Goal: Information Seeking & Learning: Check status

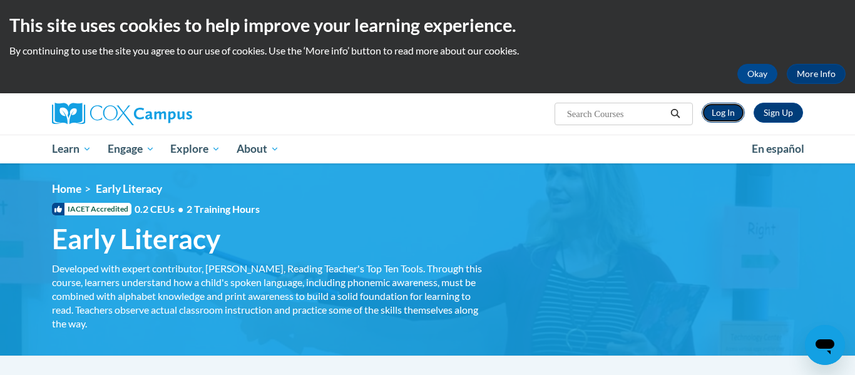
click at [738, 113] on link "Log In" at bounding box center [723, 113] width 43 height 20
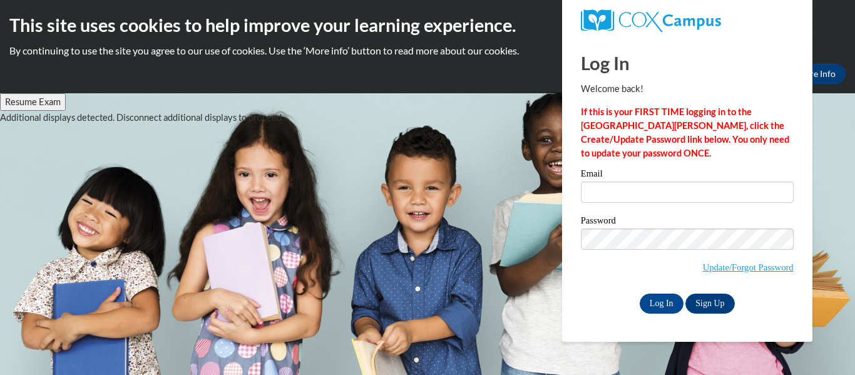
type input "pjone162@students.kennesaw.edu"
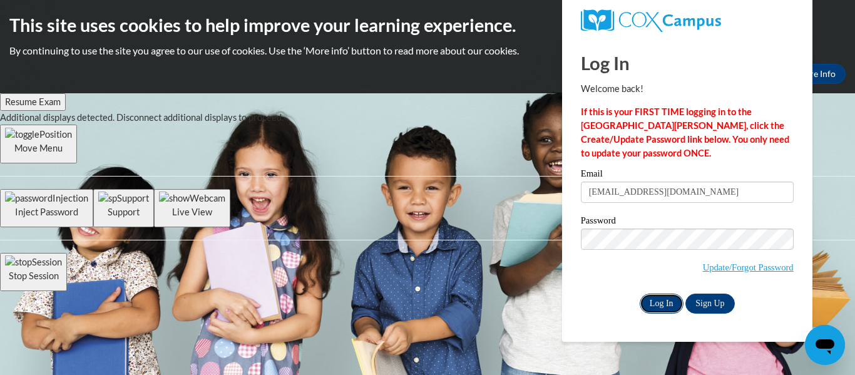
click at [666, 305] on input "Log In" at bounding box center [662, 304] width 44 height 20
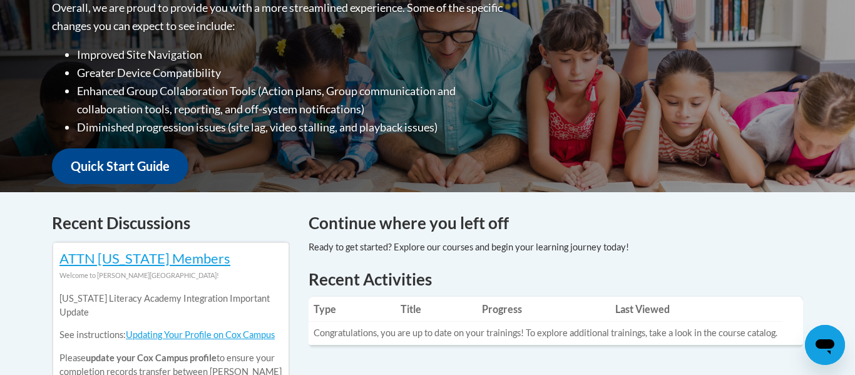
scroll to position [401, 0]
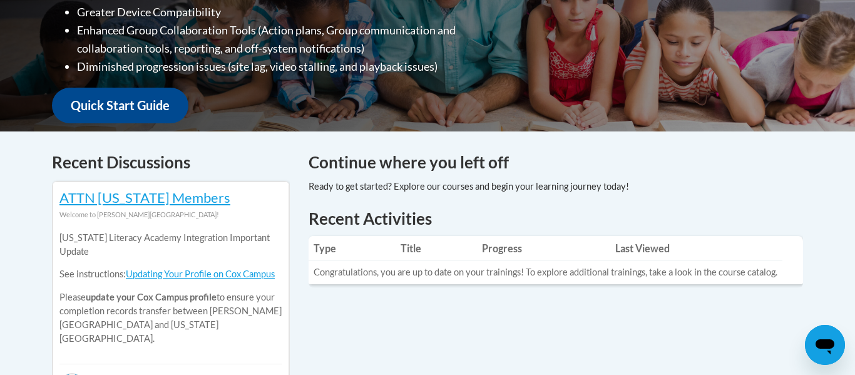
drag, startPoint x: 851, startPoint y: 54, endPoint x: 844, endPoint y: 156, distance: 102.3
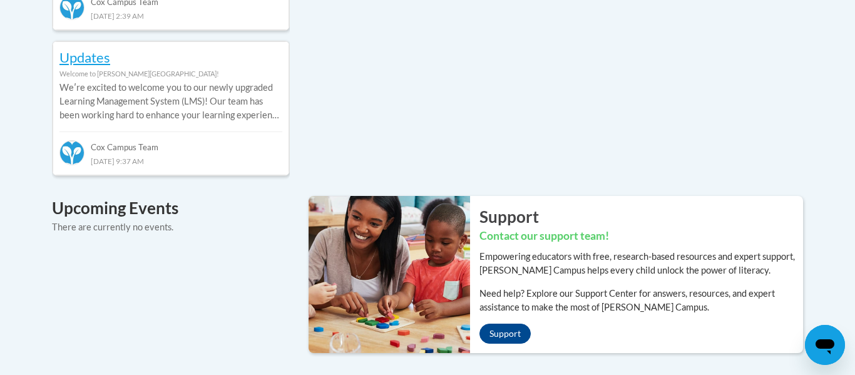
scroll to position [0, 0]
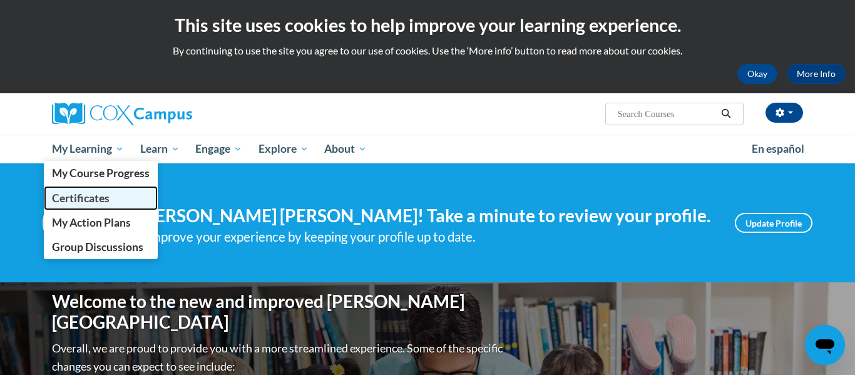
click at [90, 197] on span "Certificates" at bounding box center [81, 198] width 58 height 13
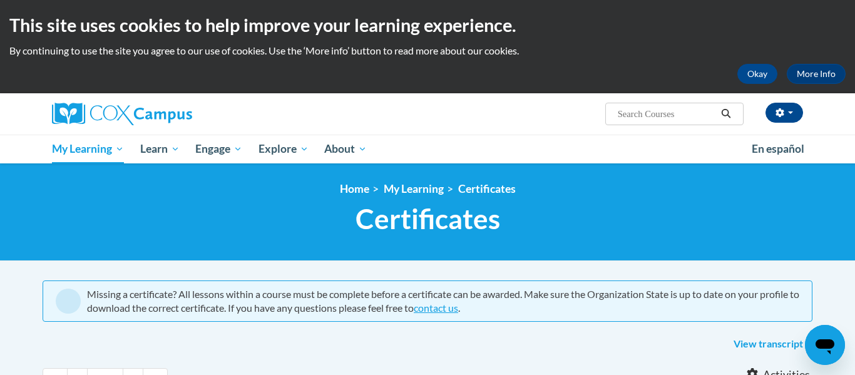
click at [268, 329] on xhtml "Missing a certificate? All lessons within a course must be complete before a ce…" at bounding box center [428, 317] width 770 height 74
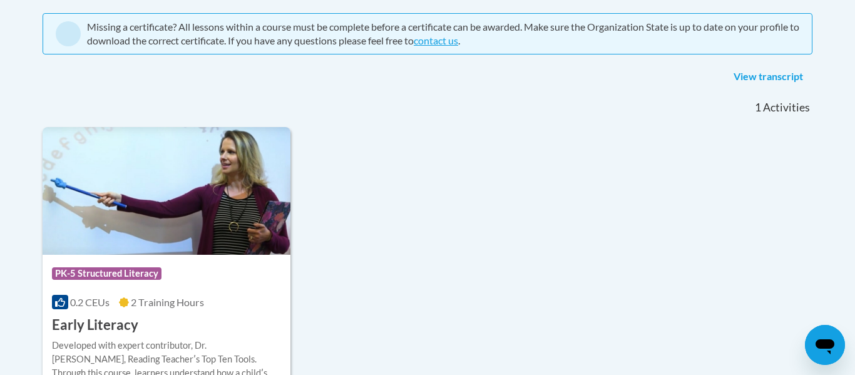
scroll to position [350, 0]
